Goal: Task Accomplishment & Management: Use online tool/utility

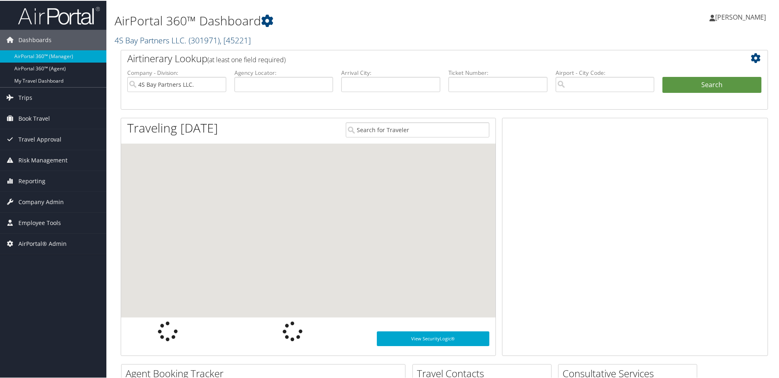
click at [152, 39] on link "4S Bay Partners LLC. ( 301971 ) , [ 45221 ]" at bounding box center [183, 39] width 136 height 11
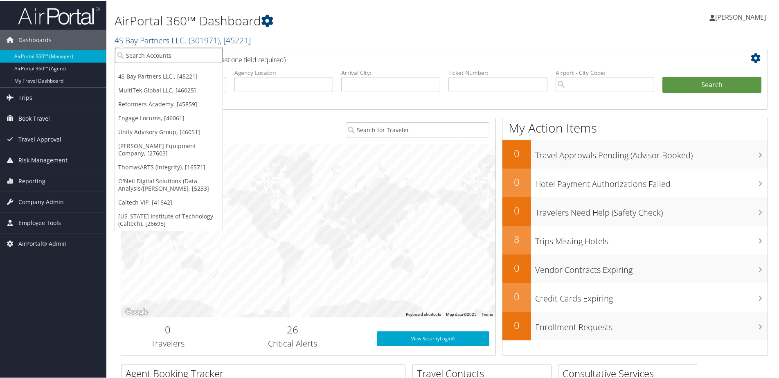
click at [148, 58] on input "search" at bounding box center [169, 54] width 108 height 15
type input "grappa"
click at [149, 70] on div "GRAPPA Network (301982), [45281]" at bounding box center [177, 69] width 134 height 7
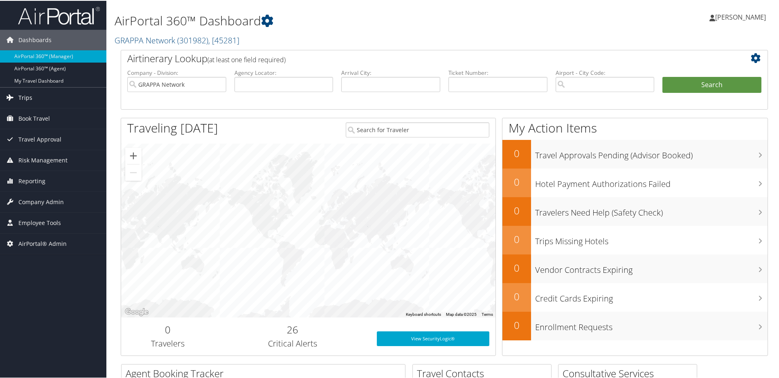
click at [26, 97] on span "Trips" at bounding box center [25, 97] width 14 height 20
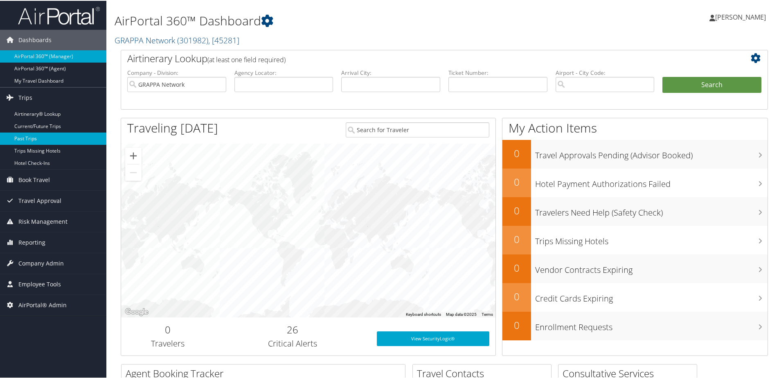
click at [23, 139] on link "Past Trips" at bounding box center [53, 138] width 106 height 12
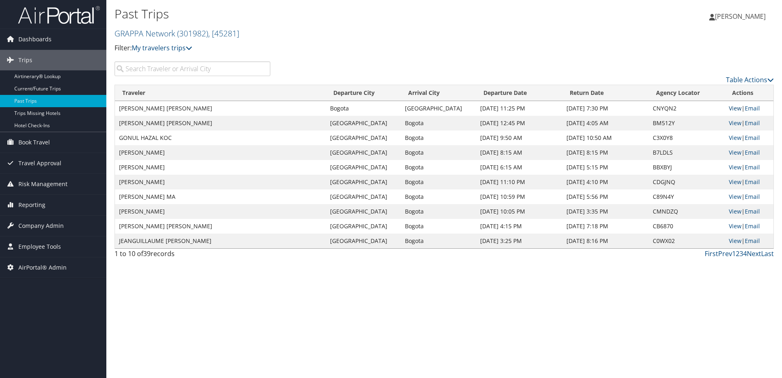
click at [737, 110] on link "View" at bounding box center [735, 108] width 13 height 8
click at [732, 121] on link "View" at bounding box center [735, 123] width 13 height 8
click at [729, 138] on link "View" at bounding box center [735, 138] width 13 height 8
click at [734, 153] on link "View" at bounding box center [735, 152] width 13 height 8
click at [736, 168] on link "View" at bounding box center [735, 167] width 13 height 8
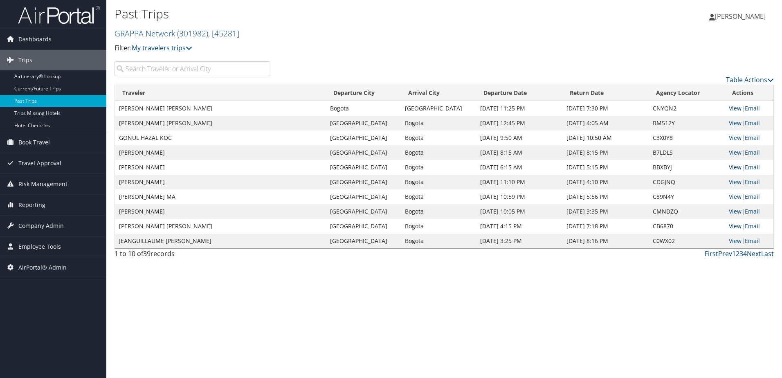
click at [735, 168] on link "View" at bounding box center [735, 167] width 13 height 8
click at [734, 181] on link "View" at bounding box center [735, 182] width 13 height 8
click at [731, 198] on link "View" at bounding box center [735, 197] width 13 height 8
click at [734, 211] on link "View" at bounding box center [735, 211] width 13 height 8
click at [31, 227] on span "Company Admin" at bounding box center [40, 226] width 45 height 20
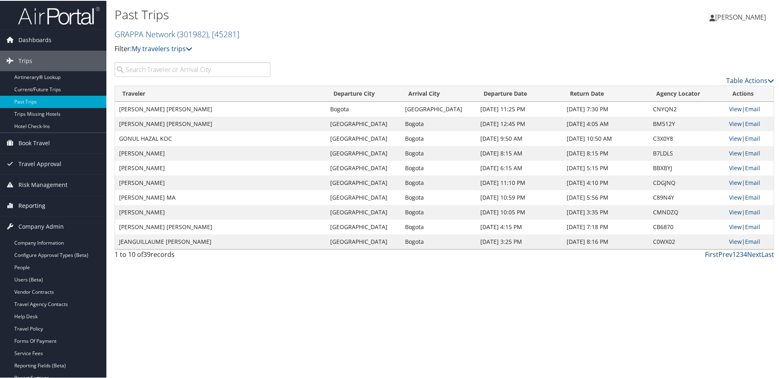
click at [30, 204] on span "Reporting" at bounding box center [31, 205] width 27 height 20
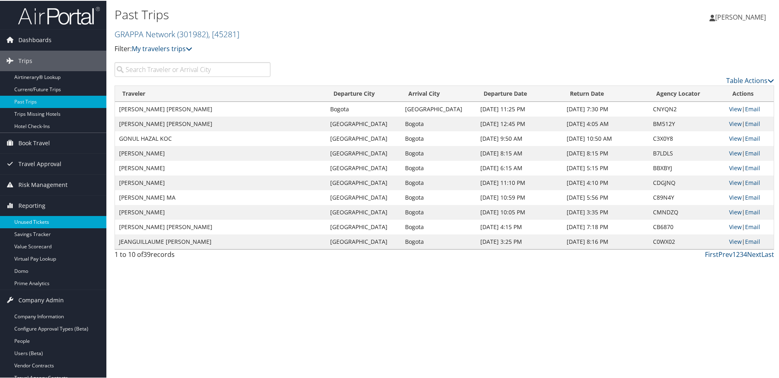
click at [35, 221] on link "Unused Tickets" at bounding box center [53, 221] width 106 height 12
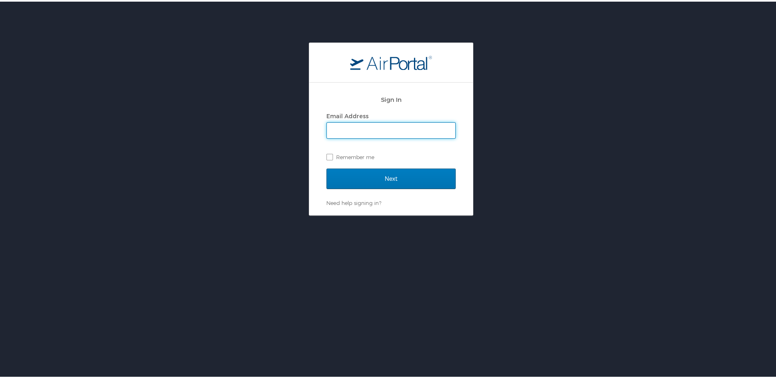
click at [381, 126] on input "Email Address" at bounding box center [391, 129] width 128 height 16
type input "[PERSON_NAME][EMAIL_ADDRESS][PERSON_NAME][DOMAIN_NAME]"
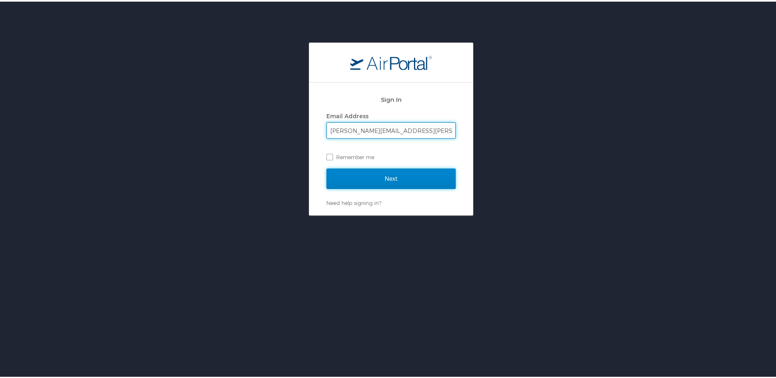
click at [367, 177] on input "Next" at bounding box center [390, 177] width 129 height 20
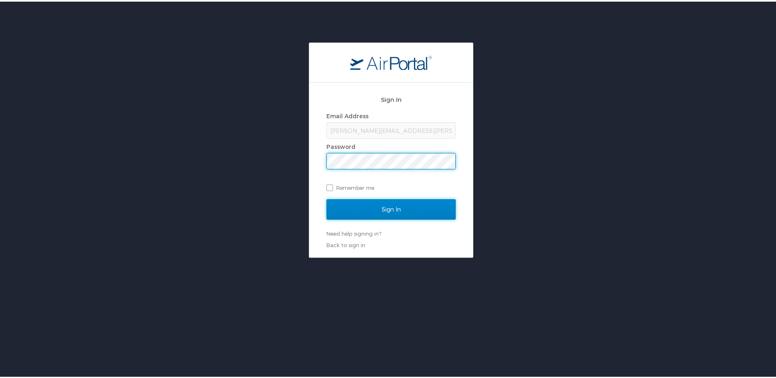
click at [366, 211] on input "Sign In" at bounding box center [390, 208] width 129 height 20
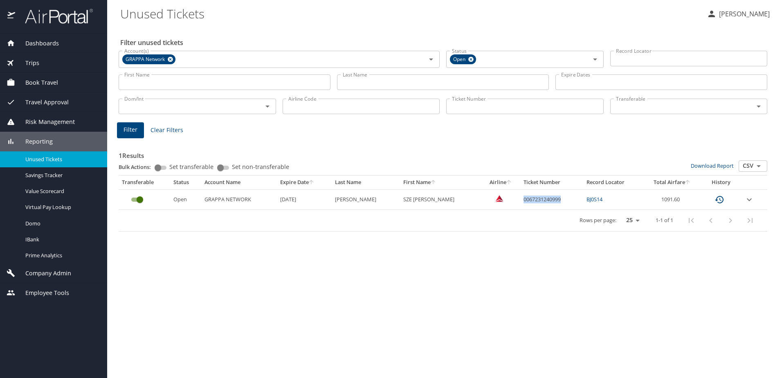
drag, startPoint x: 506, startPoint y: 202, endPoint x: 547, endPoint y: 202, distance: 40.9
click at [547, 202] on td "0067231240999" at bounding box center [551, 199] width 63 height 20
copy td "0067231240999"
